Goal: Check status

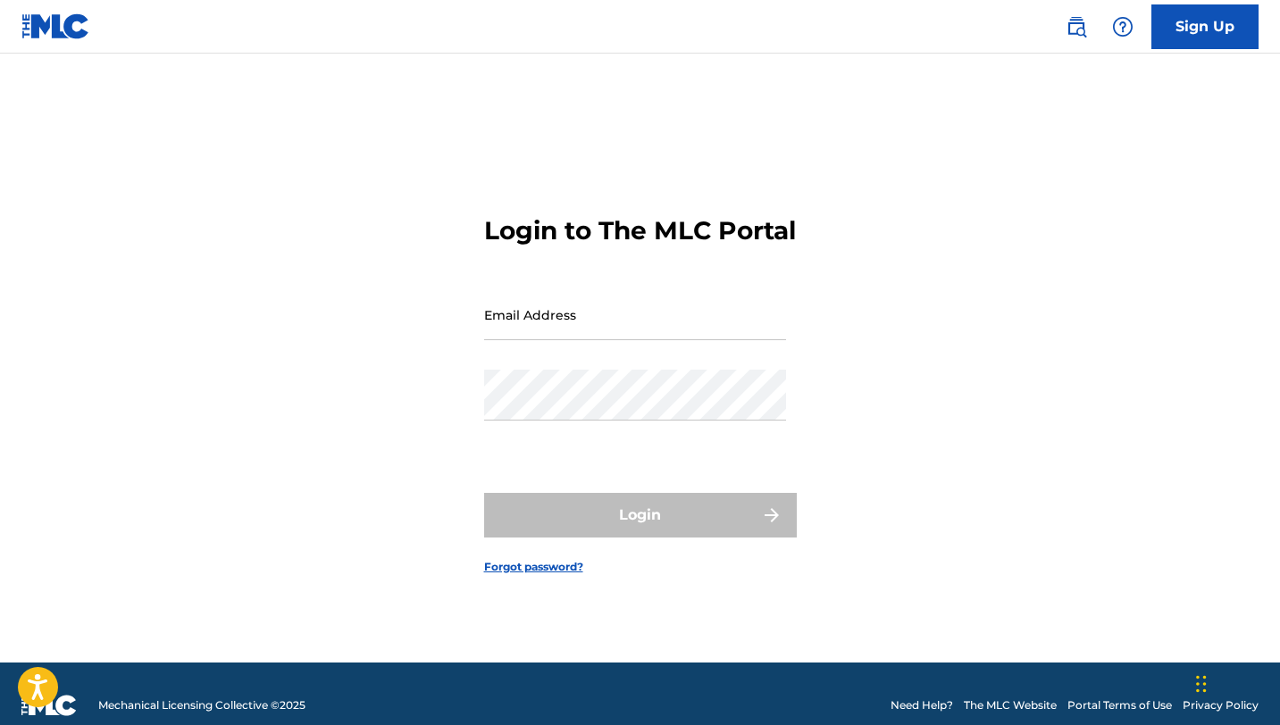
click at [622, 356] on div "Email Address" at bounding box center [635, 329] width 302 height 80
click at [625, 340] on input "Email Address" at bounding box center [635, 314] width 302 height 51
type input "[EMAIL_ADDRESS][DOMAIN_NAME]"
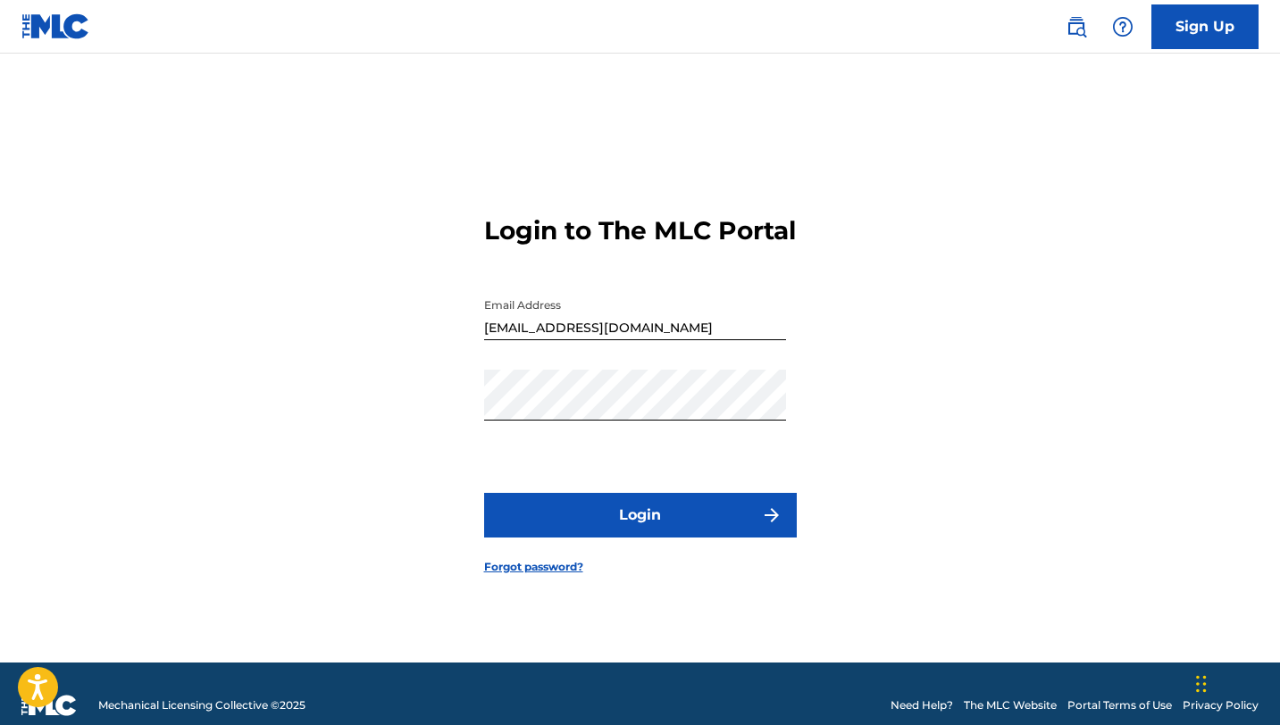
click at [649, 527] on button "Login" at bounding box center [640, 515] width 313 height 45
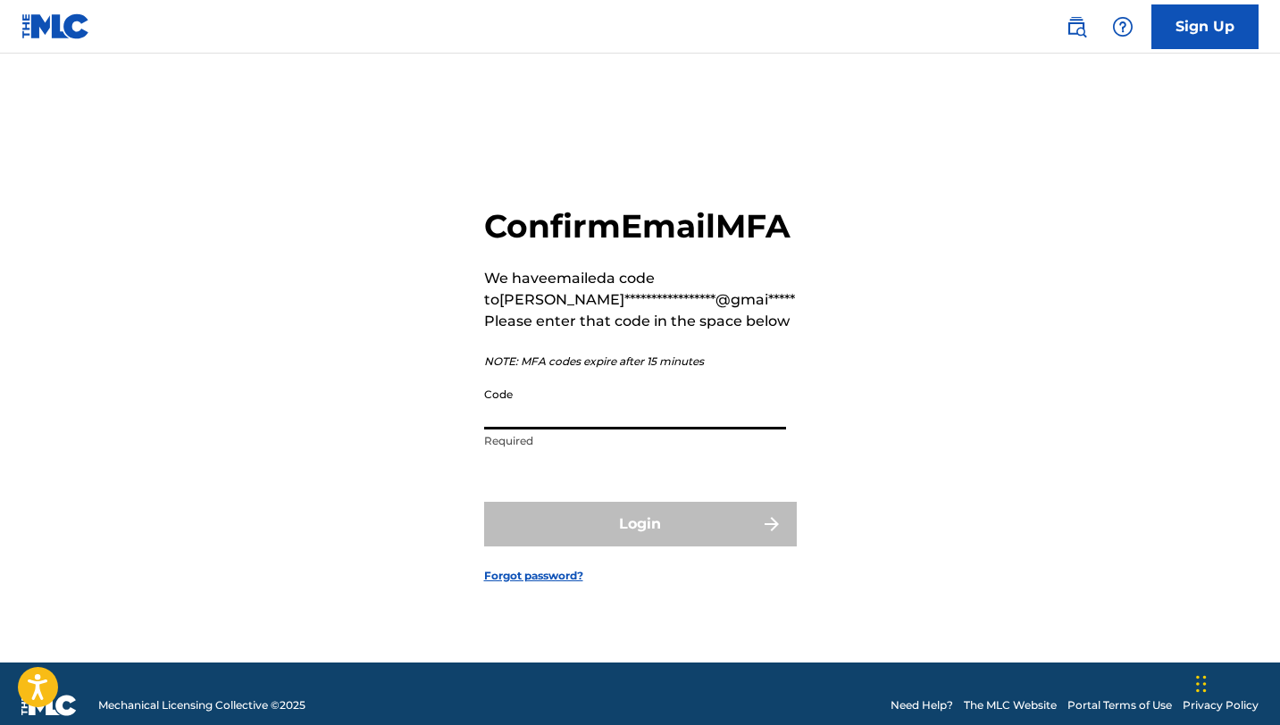
click at [607, 430] on input "Code" at bounding box center [635, 404] width 302 height 51
paste input "932861"
type input "9"
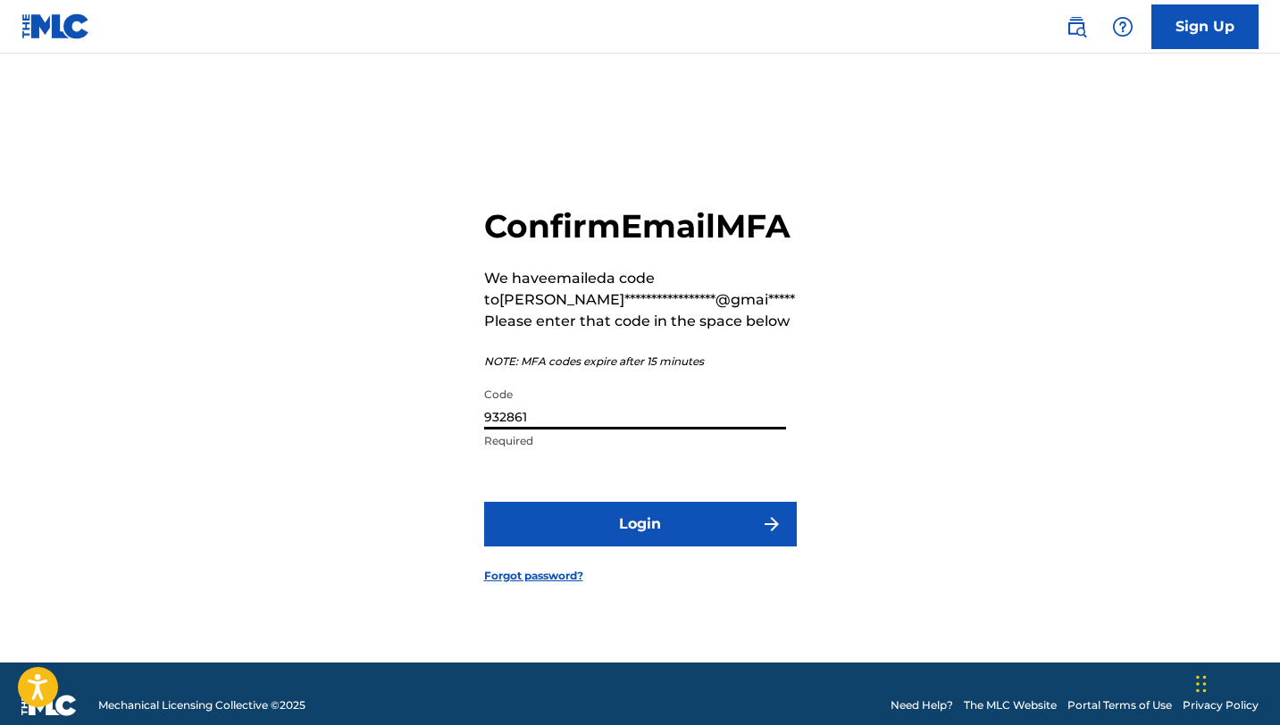
type input "932861"
click at [702, 534] on button "Login" at bounding box center [640, 524] width 313 height 45
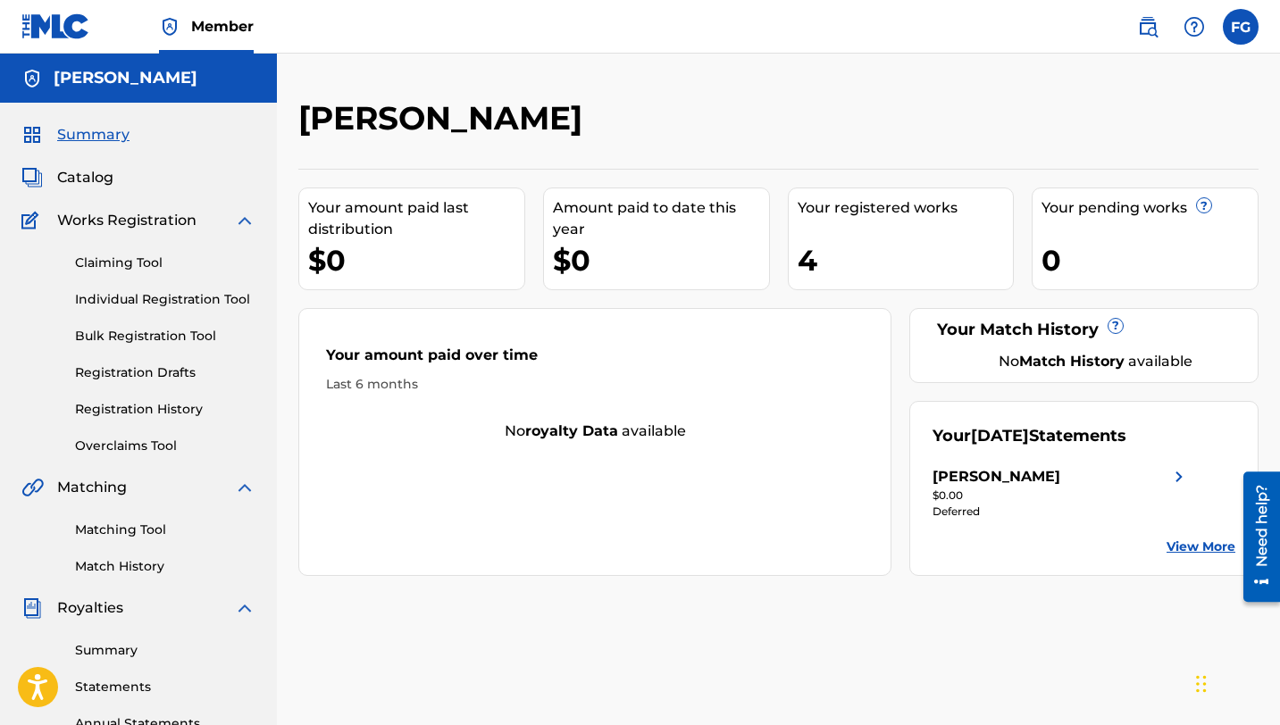
click at [785, 263] on div "Your amount paid last distribution $0 Amount paid to date this year $0 Your reg…" at bounding box center [778, 372] width 960 height 407
click at [1034, 464] on div "Your August 2025 Statements Francisco Javier Gonzalez Silva $0.00 Deferred View…" at bounding box center [1083, 488] width 349 height 175
click at [1060, 474] on div "[PERSON_NAME]" at bounding box center [996, 476] width 128 height 21
